Goal: Task Accomplishment & Management: Use online tool/utility

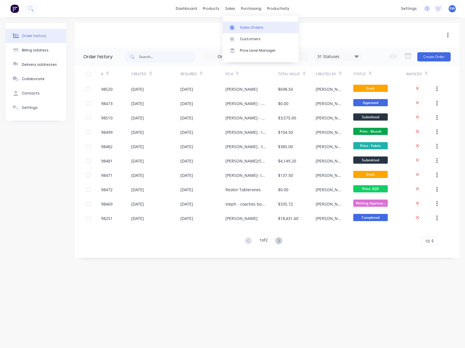
click at [247, 28] on div "Sales Orders" at bounding box center [252, 27] width 24 height 5
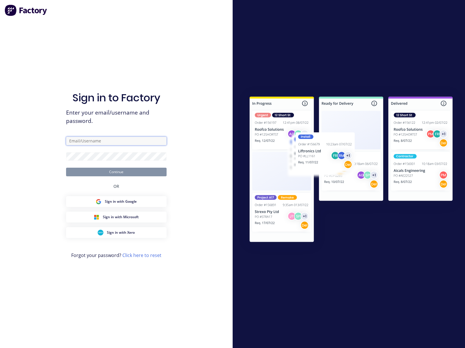
click at [92, 142] on input "text" at bounding box center [116, 141] width 101 height 9
type input "[EMAIL_ADDRESS][DOMAIN_NAME]"
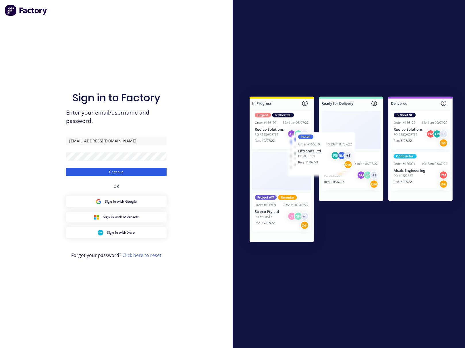
click at [104, 172] on button "Continue" at bounding box center [116, 172] width 101 height 9
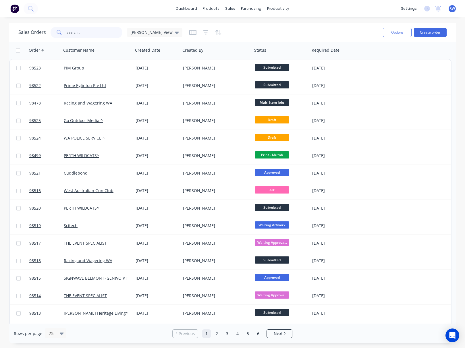
click at [96, 31] on input "text" at bounding box center [95, 32] width 56 height 11
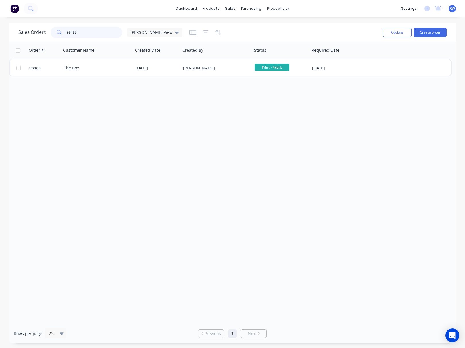
type input "98483"
